Goal: Navigation & Orientation: Find specific page/section

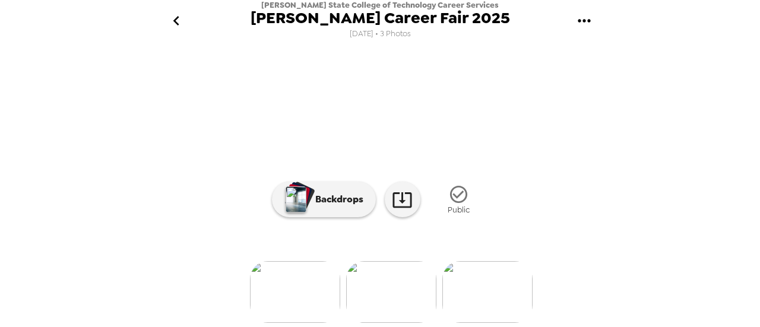
scroll to position [0, 192]
click at [282, 272] on img at bounding box center [284, 292] width 90 height 62
click at [481, 274] on img at bounding box center [477, 292] width 90 height 62
click at [578, 27] on icon "gallery menu" at bounding box center [583, 20] width 19 height 19
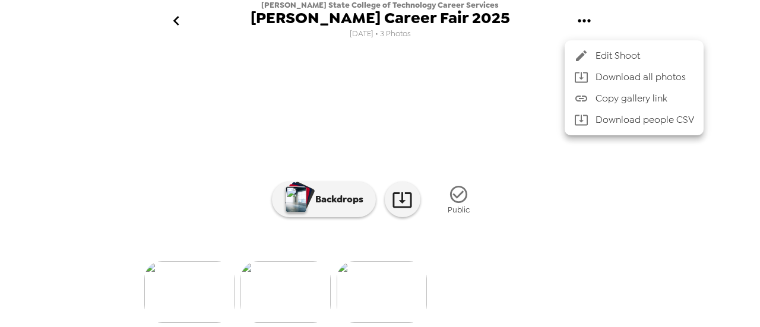
click at [593, 52] on div at bounding box center [584, 56] width 21 height 14
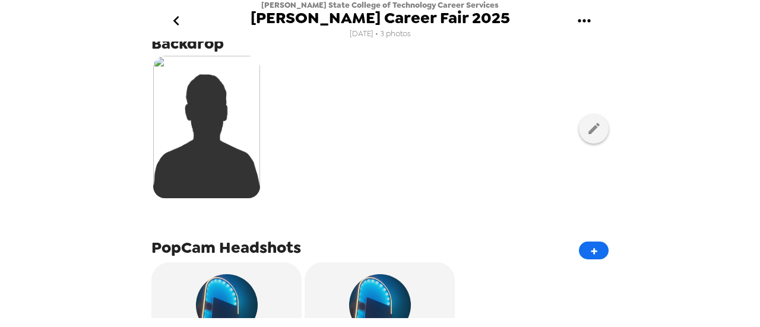
scroll to position [415, 0]
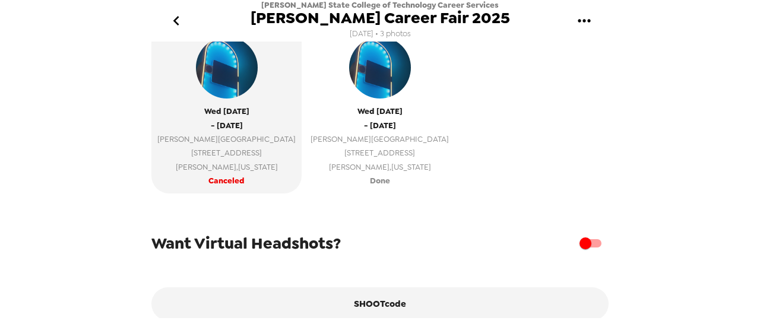
click at [310, 136] on span "[PERSON_NAME][GEOGRAPHIC_DATA]" at bounding box center [379, 139] width 138 height 14
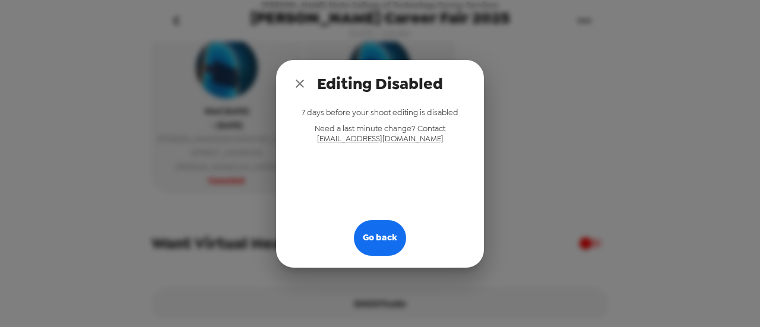
click at [301, 79] on icon "close" at bounding box center [300, 84] width 14 height 14
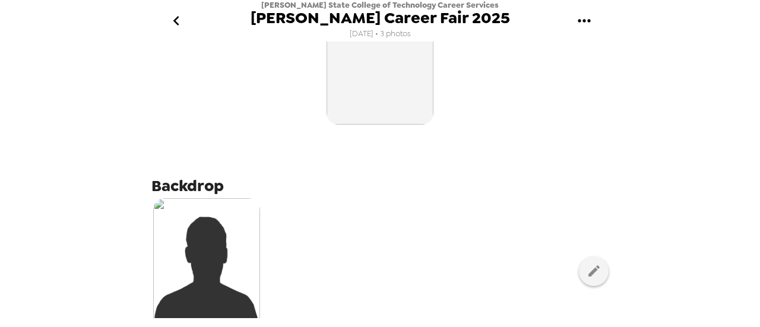
scroll to position [0, 0]
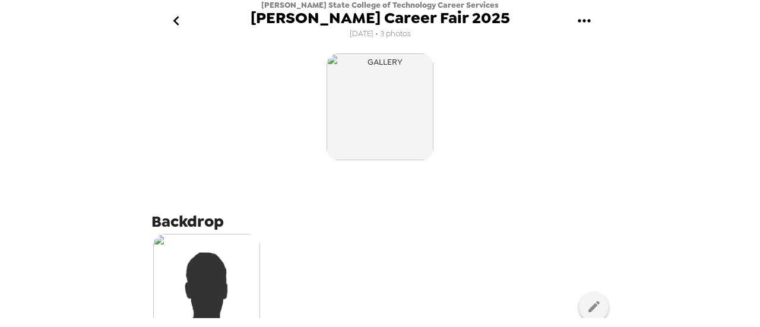
click at [178, 18] on icon "go back" at bounding box center [176, 20] width 19 height 19
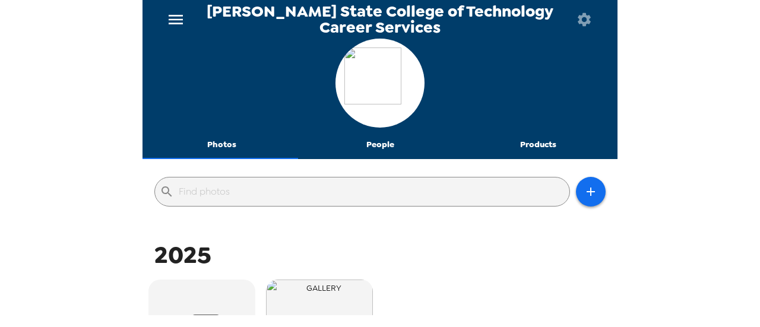
click at [228, 143] on button "Photos" at bounding box center [221, 145] width 158 height 28
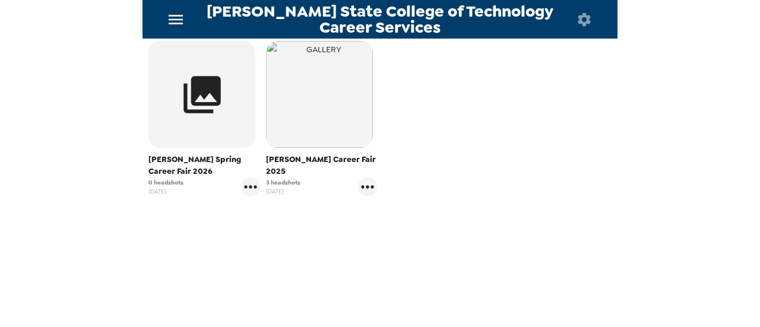
scroll to position [179, 0]
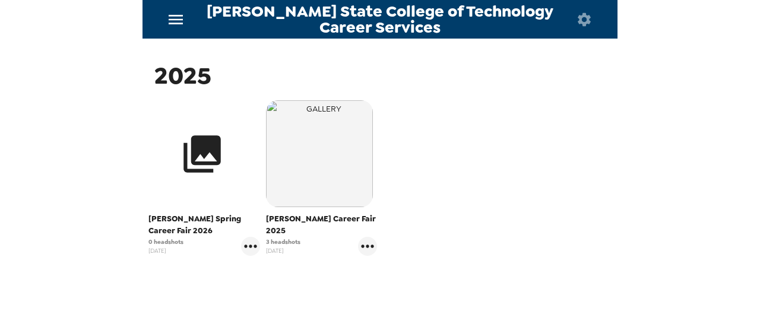
click at [222, 147] on icon "button" at bounding box center [202, 154] width 45 height 45
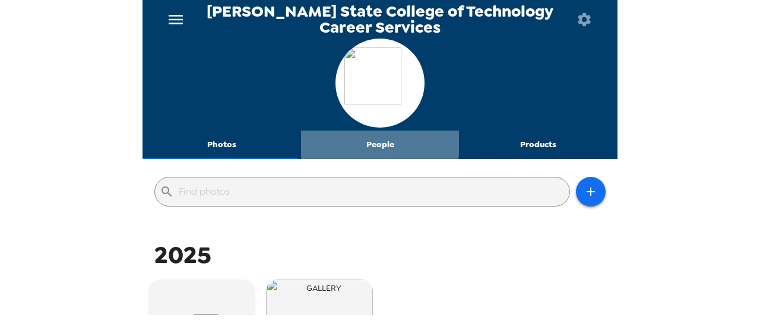
click at [376, 142] on button "People" at bounding box center [380, 145] width 158 height 28
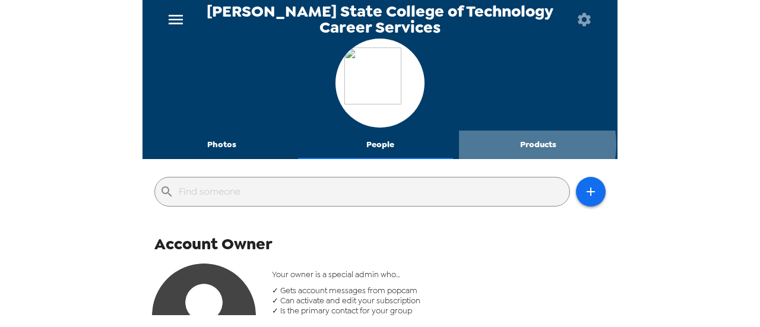
click at [516, 144] on button "Products" at bounding box center [538, 145] width 158 height 28
